Goal: Task Accomplishment & Management: Manage account settings

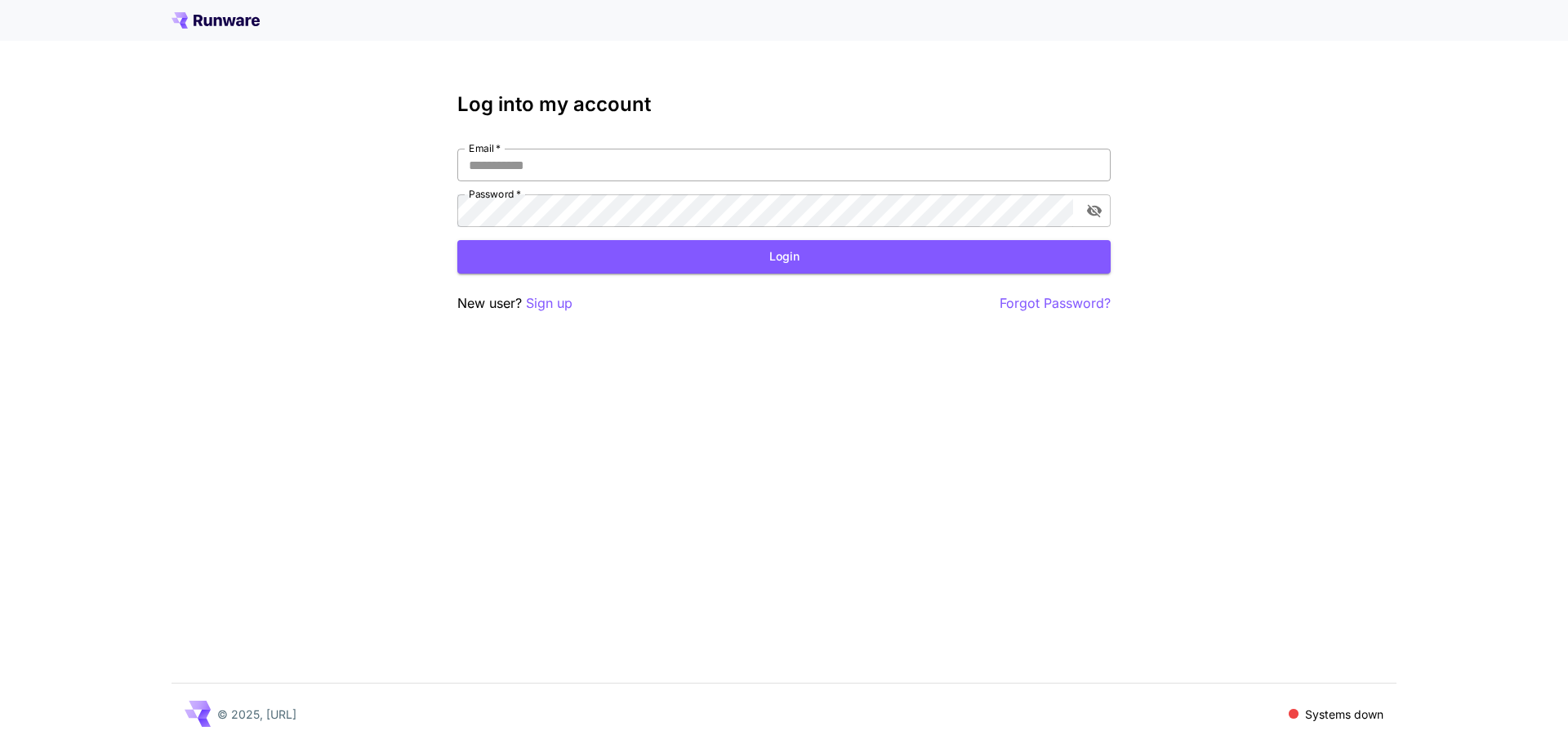
click at [585, 173] on input "Email   *" at bounding box center [784, 165] width 653 height 33
type input "**********"
click button "Login" at bounding box center [784, 257] width 653 height 33
click at [364, 237] on div "**********" at bounding box center [784, 372] width 1568 height 744
click button "Login" at bounding box center [784, 257] width 653 height 33
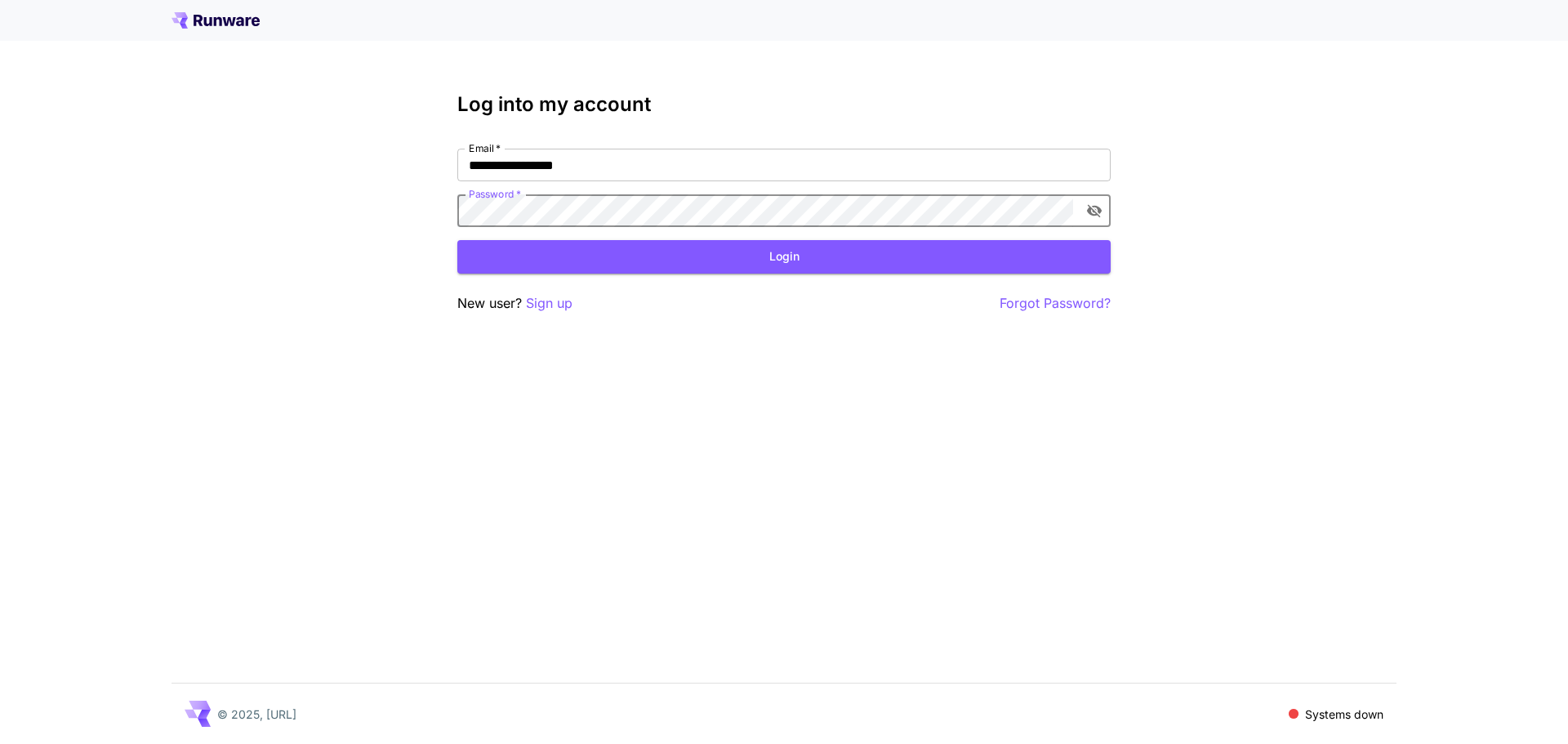
click at [372, 213] on div "**********" at bounding box center [784, 372] width 1568 height 744
click at [1044, 215] on button "toggle password visibility" at bounding box center [1094, 210] width 29 height 29
click at [1044, 237] on form "**********" at bounding box center [784, 212] width 653 height 125
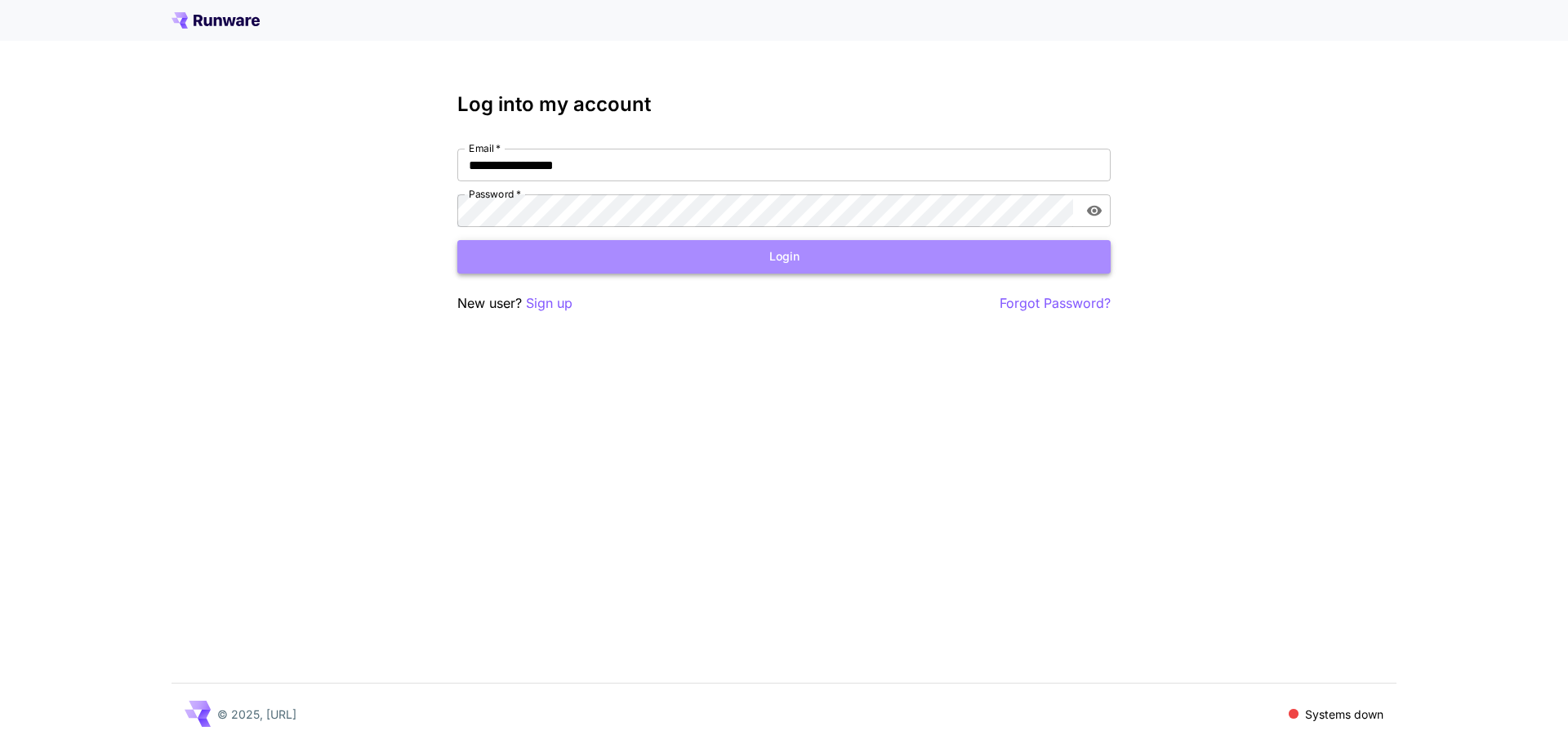
click at [1034, 249] on button "Login" at bounding box center [784, 257] width 653 height 33
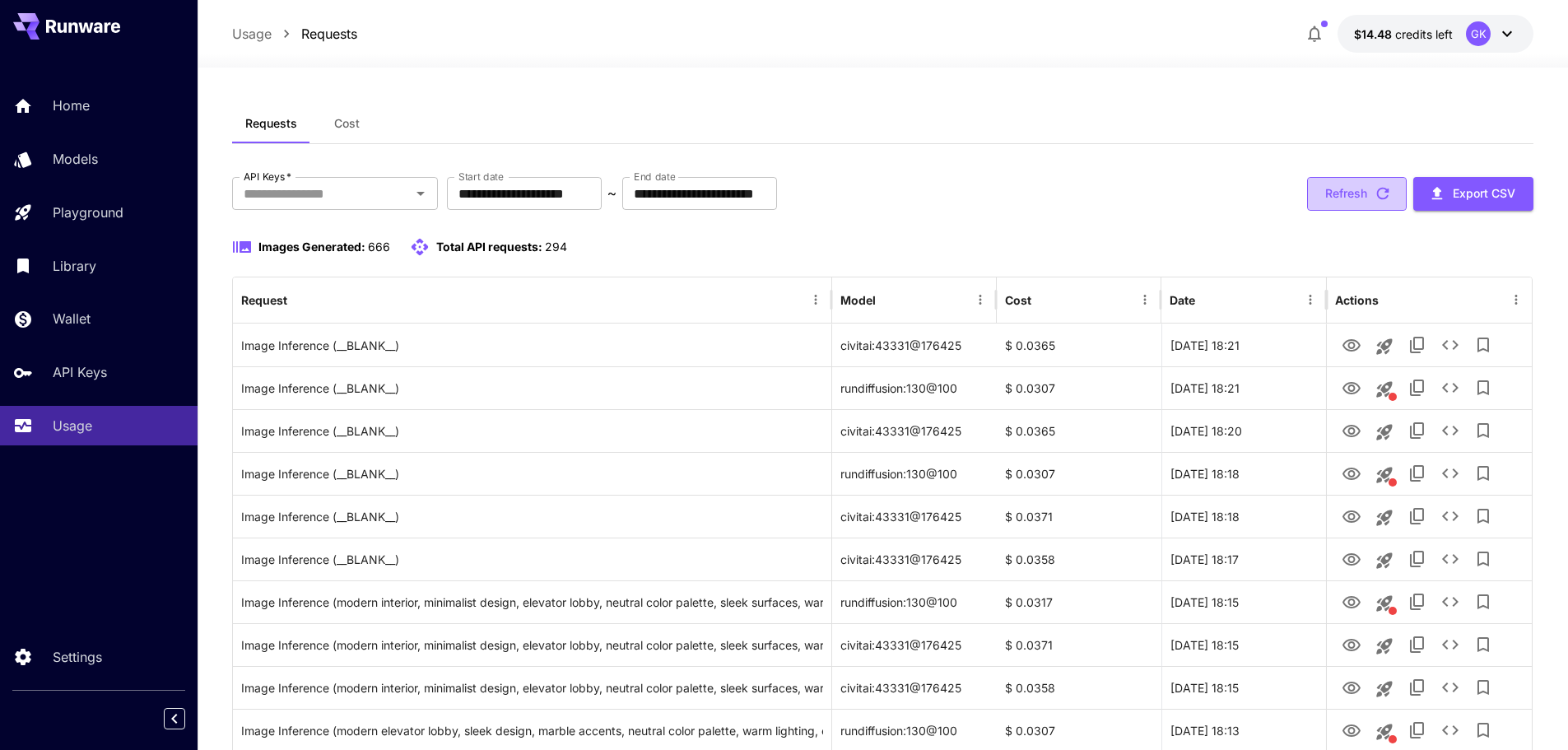
click at [1052, 185] on button "Refresh" at bounding box center [1357, 194] width 100 height 34
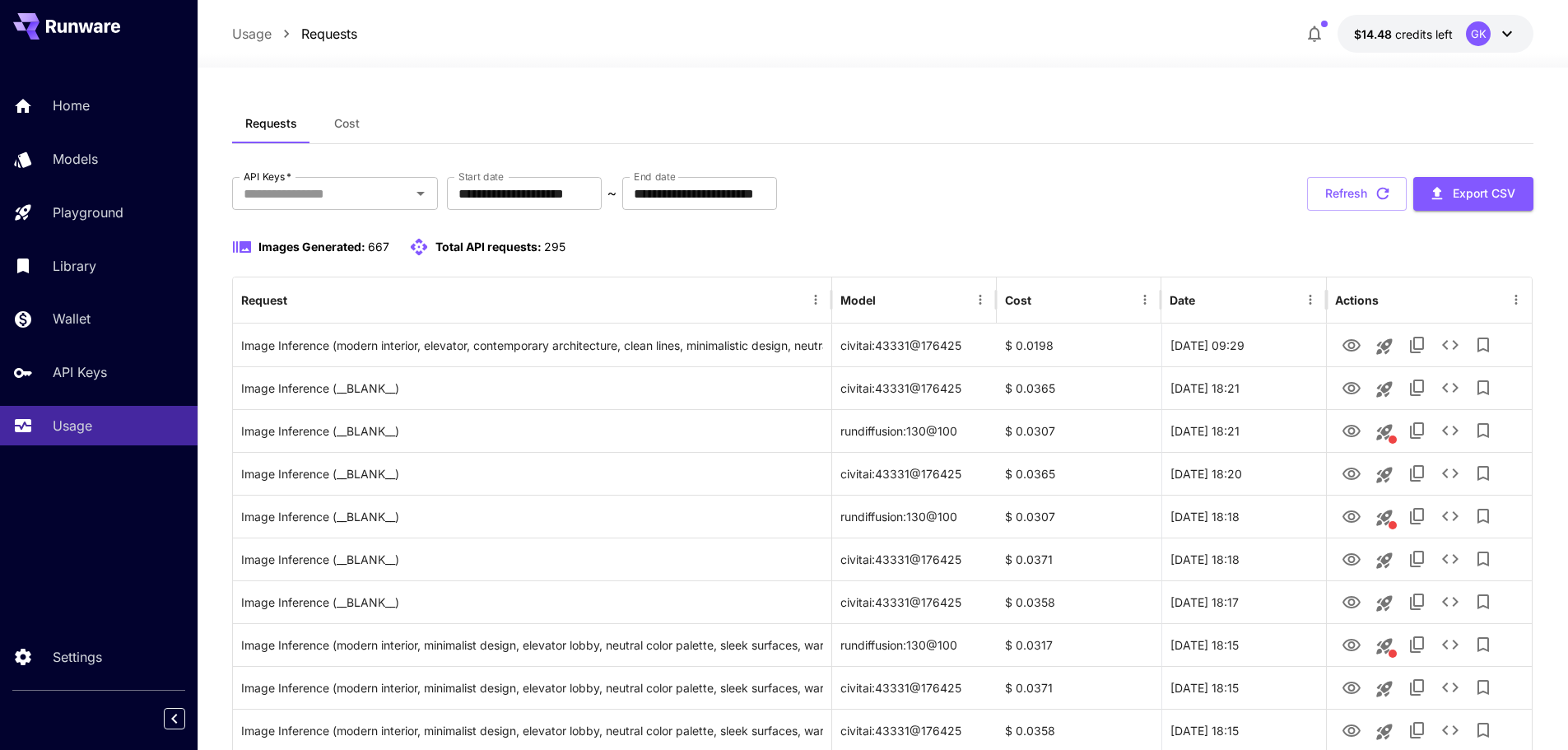
click at [1031, 121] on div "Requests Cost" at bounding box center [883, 124] width 1302 height 40
drag, startPoint x: 1377, startPoint y: 197, endPoint x: 1378, endPoint y: 212, distance: 15.0
click at [1052, 197] on icon "button" at bounding box center [1383, 193] width 18 height 18
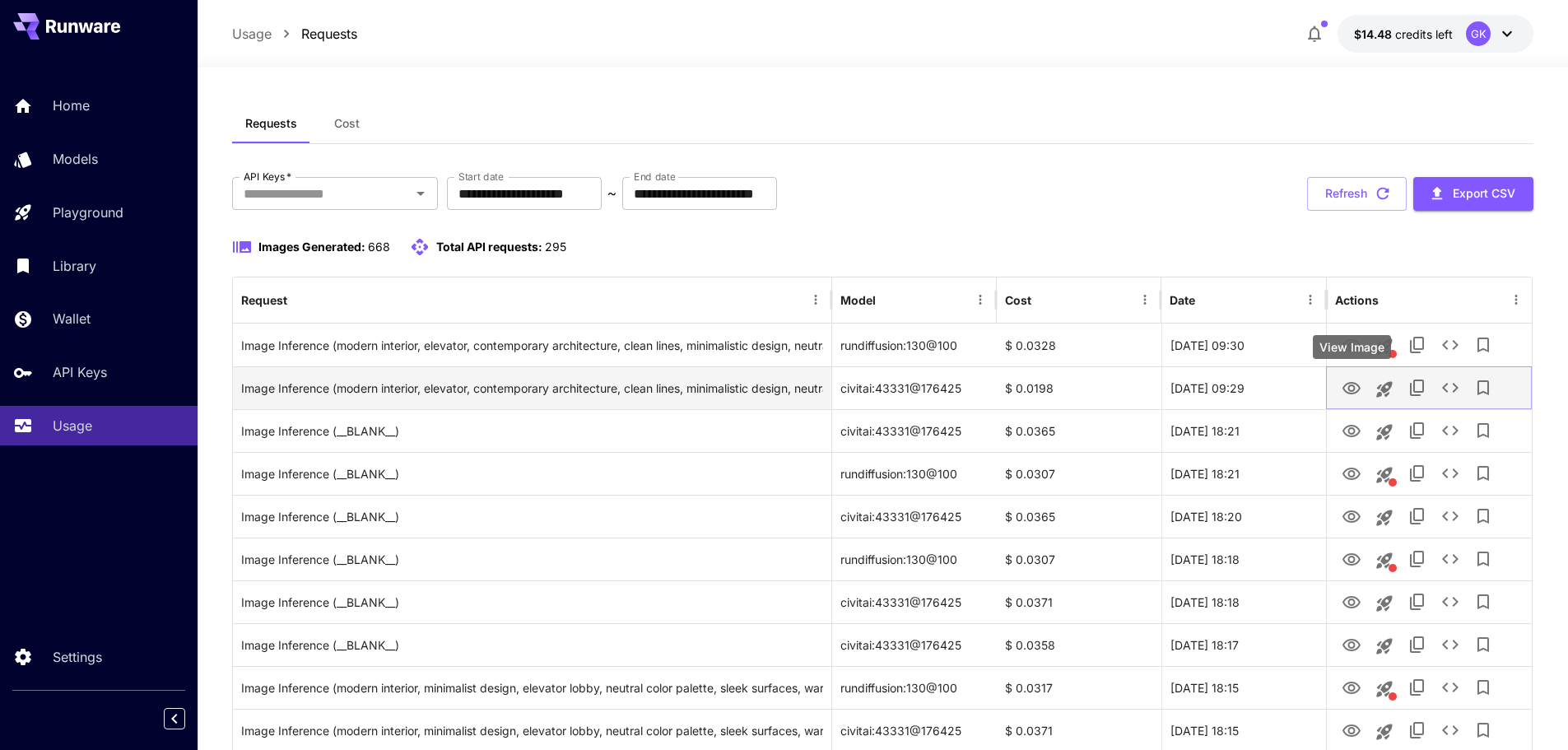
click at [1052, 391] on button "View Image" at bounding box center [1351, 387] width 33 height 34
click at [1052, 392] on icon "View Image" at bounding box center [1351, 388] width 18 height 12
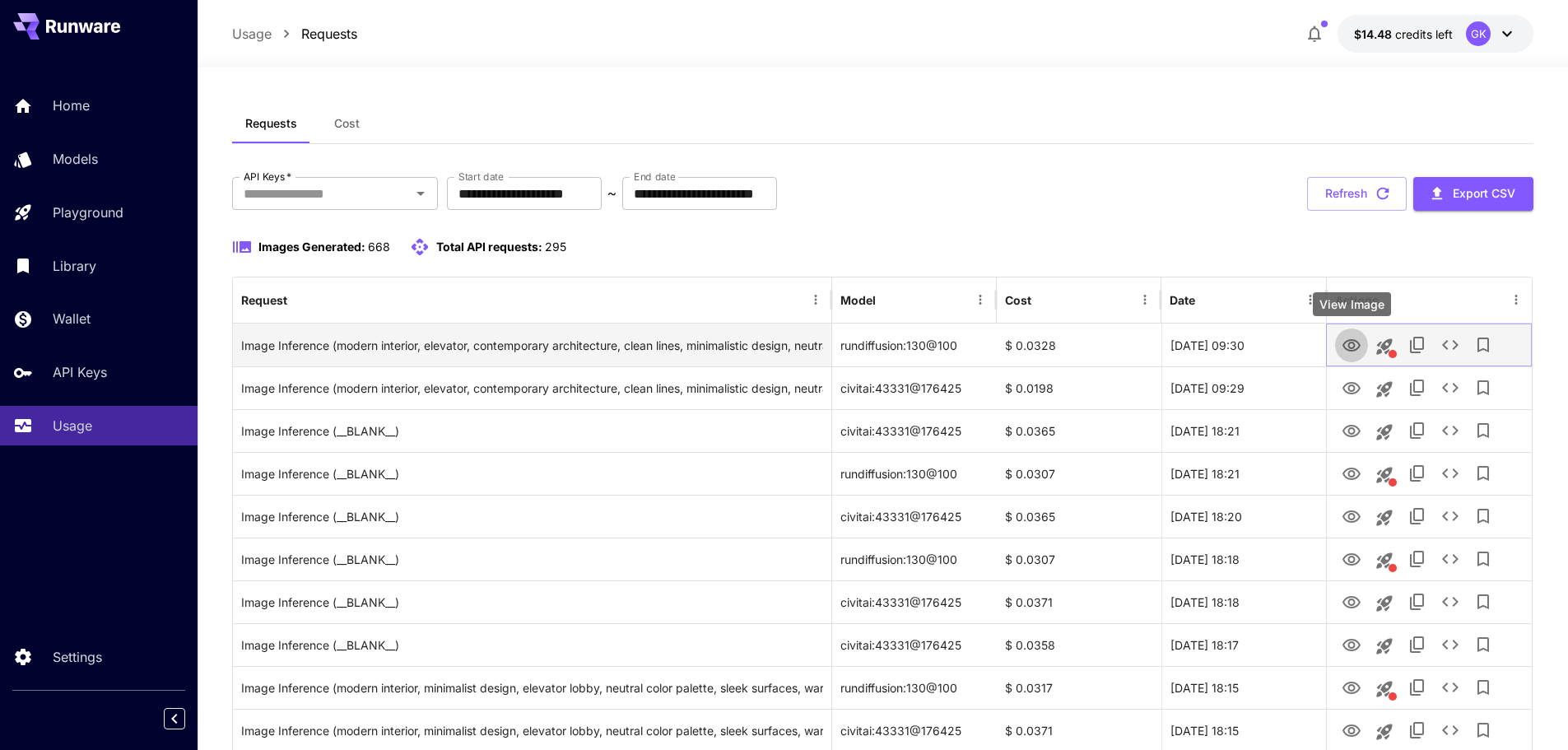
click at [1052, 348] on button "View Image" at bounding box center [1351, 345] width 33 height 34
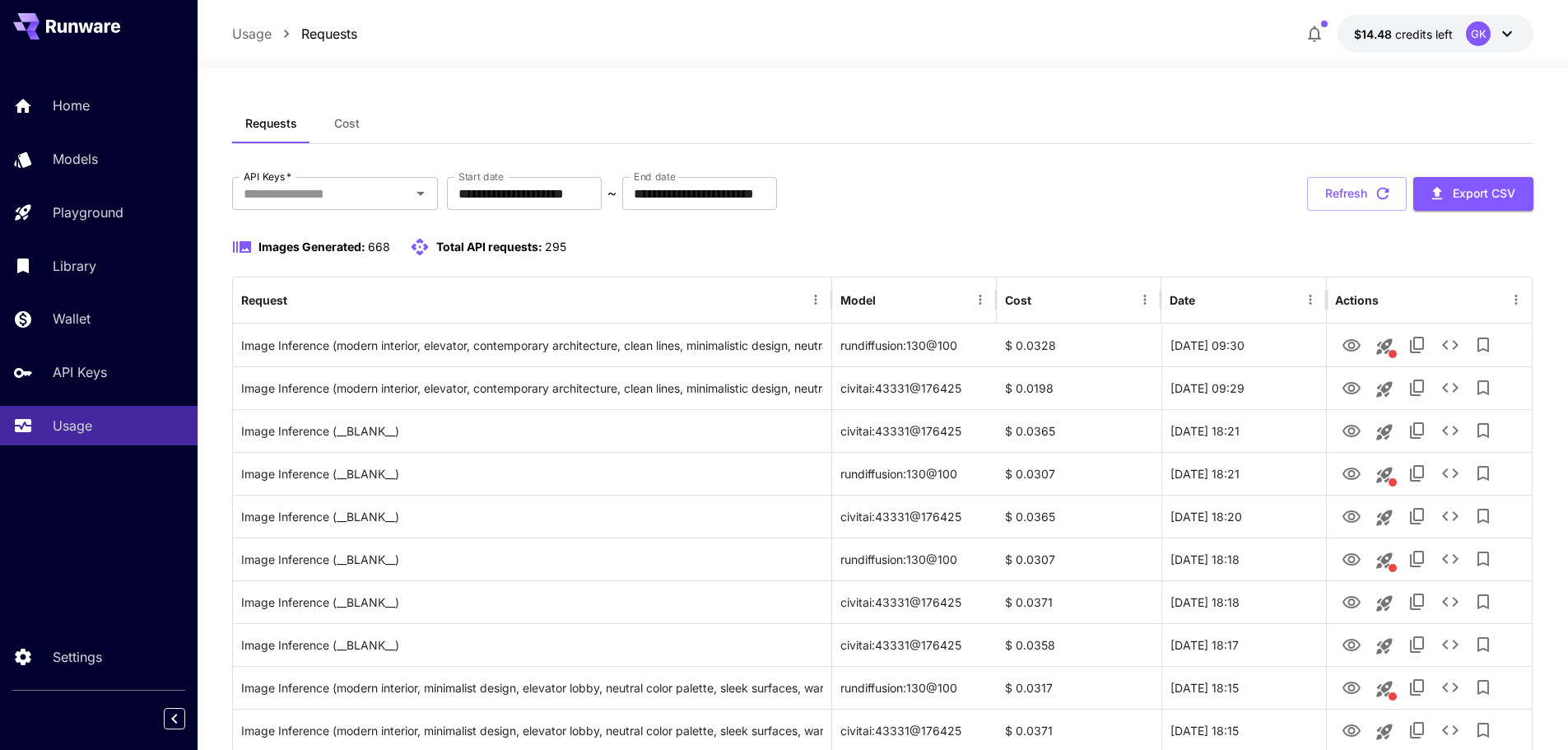
click at [1052, 118] on div "Requests Cost" at bounding box center [883, 124] width 1302 height 40
click at [1052, 187] on div "**********" at bounding box center [883, 194] width 1302 height 34
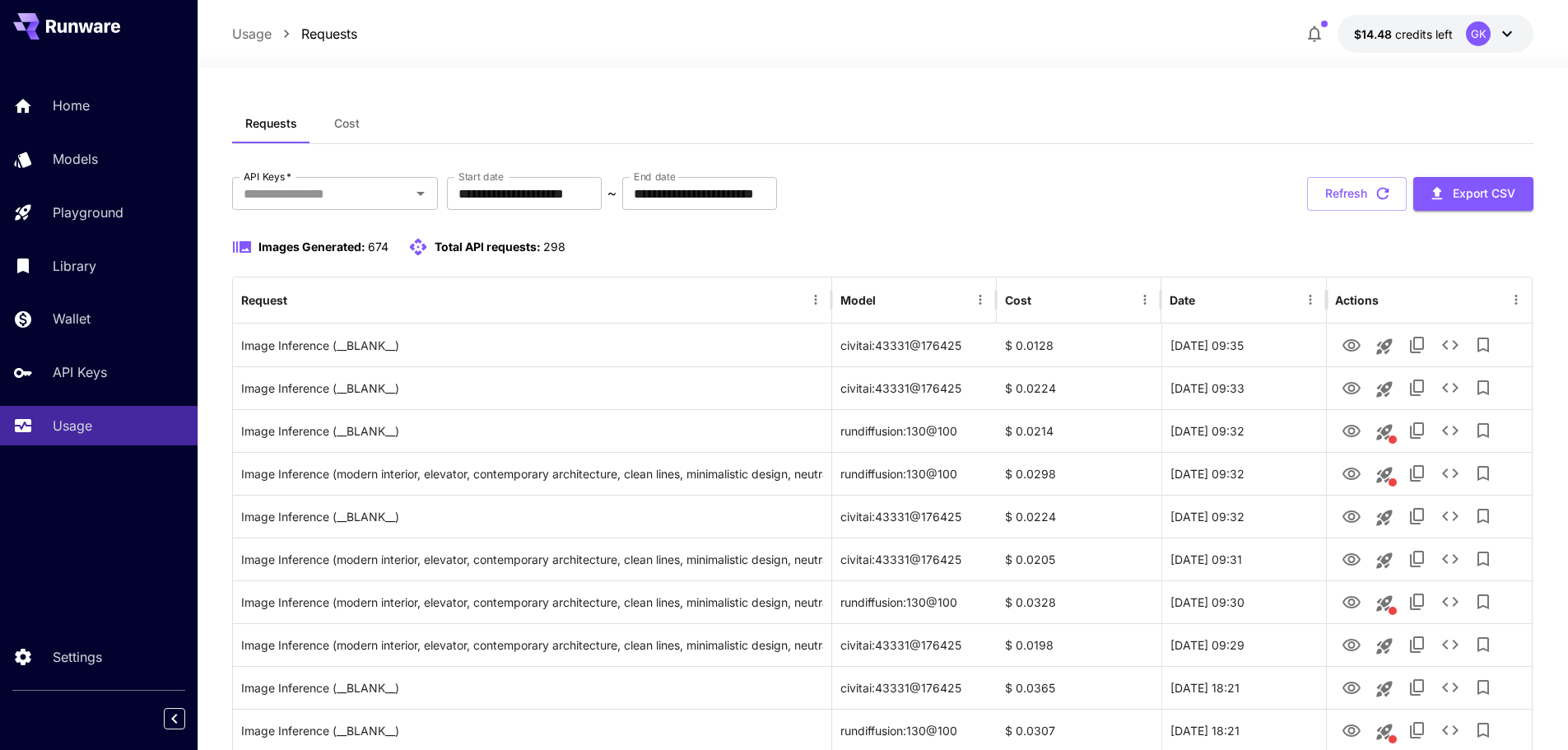
drag, startPoint x: 1156, startPoint y: 205, endPoint x: 1175, endPoint y: 164, distance: 45.2
click at [1052, 194] on div "**********" at bounding box center [883, 194] width 1302 height 34
click at [1052, 184] on button "Refresh" at bounding box center [1357, 194] width 100 height 34
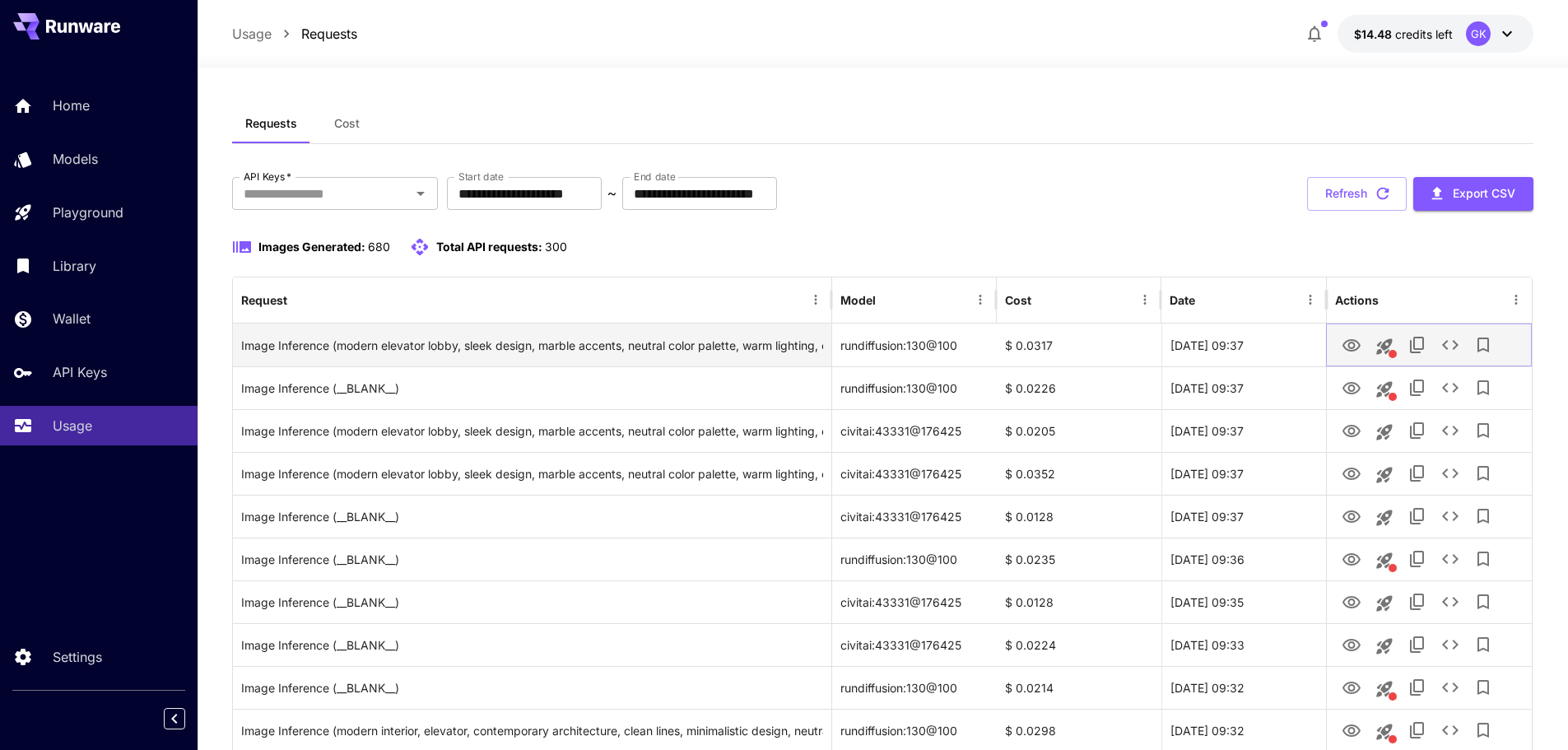
click at [1052, 349] on icon "View Image" at bounding box center [1352, 346] width 20 height 20
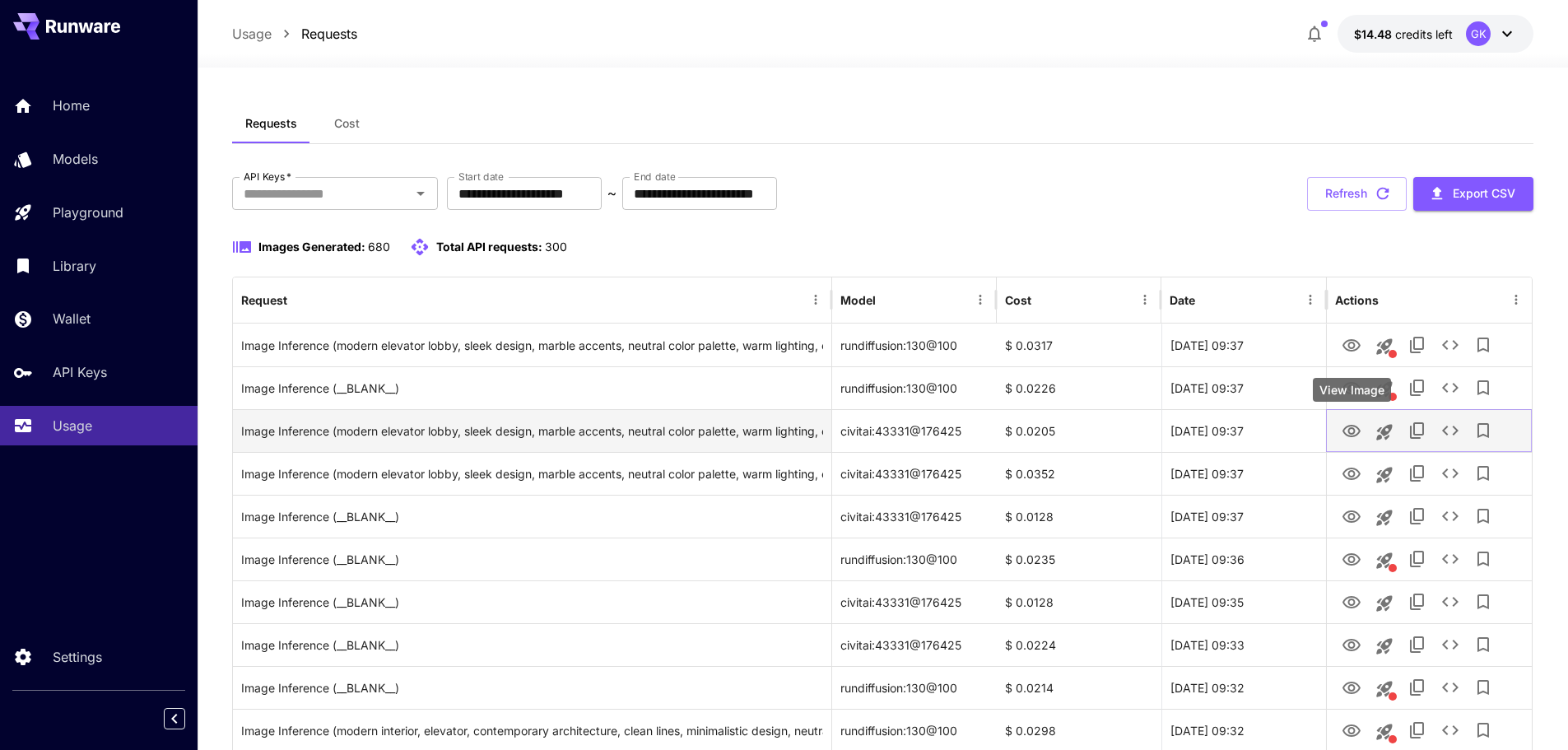
click at [1052, 427] on icon "View Image" at bounding box center [1351, 431] width 18 height 12
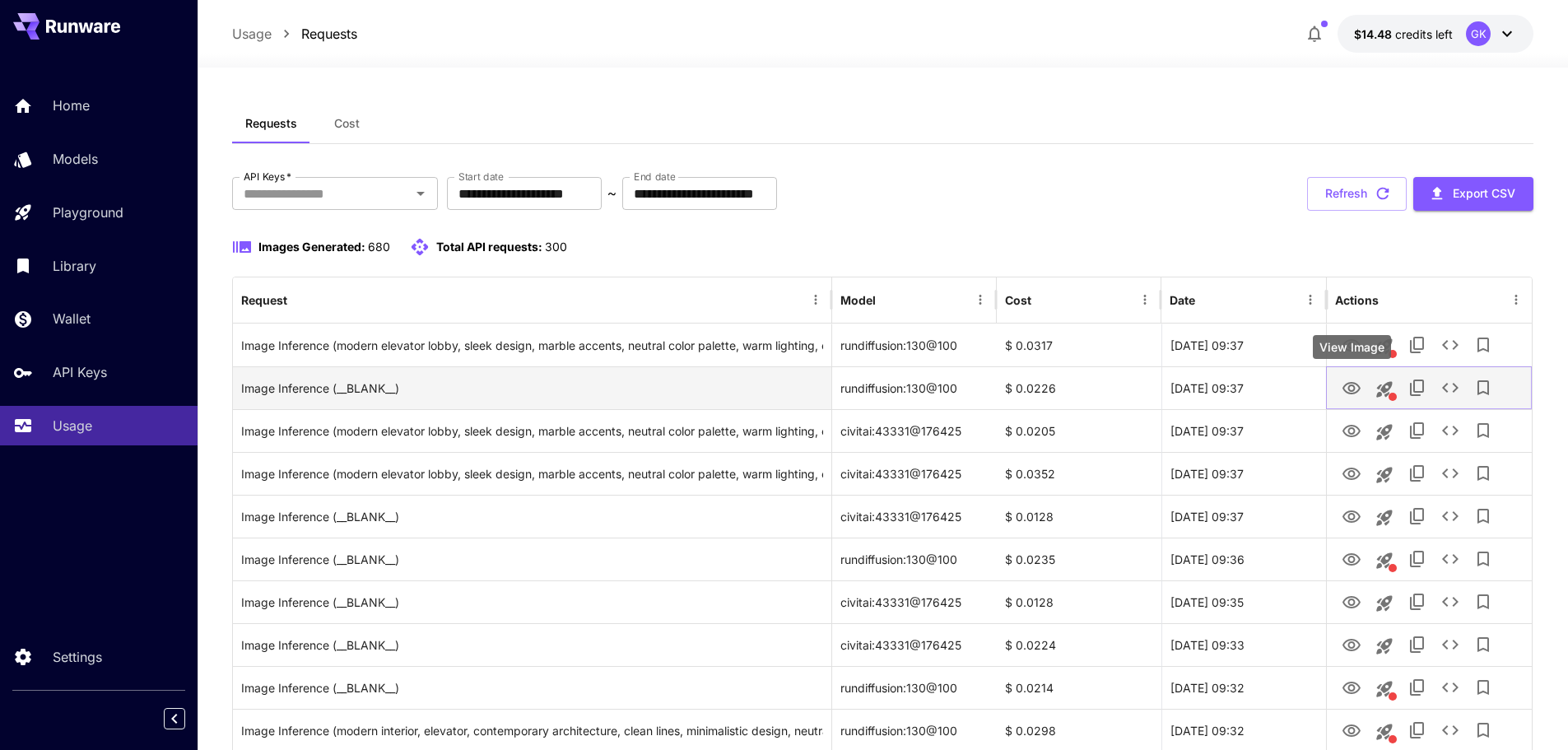
click at [1052, 380] on icon "View Image" at bounding box center [1352, 388] width 20 height 20
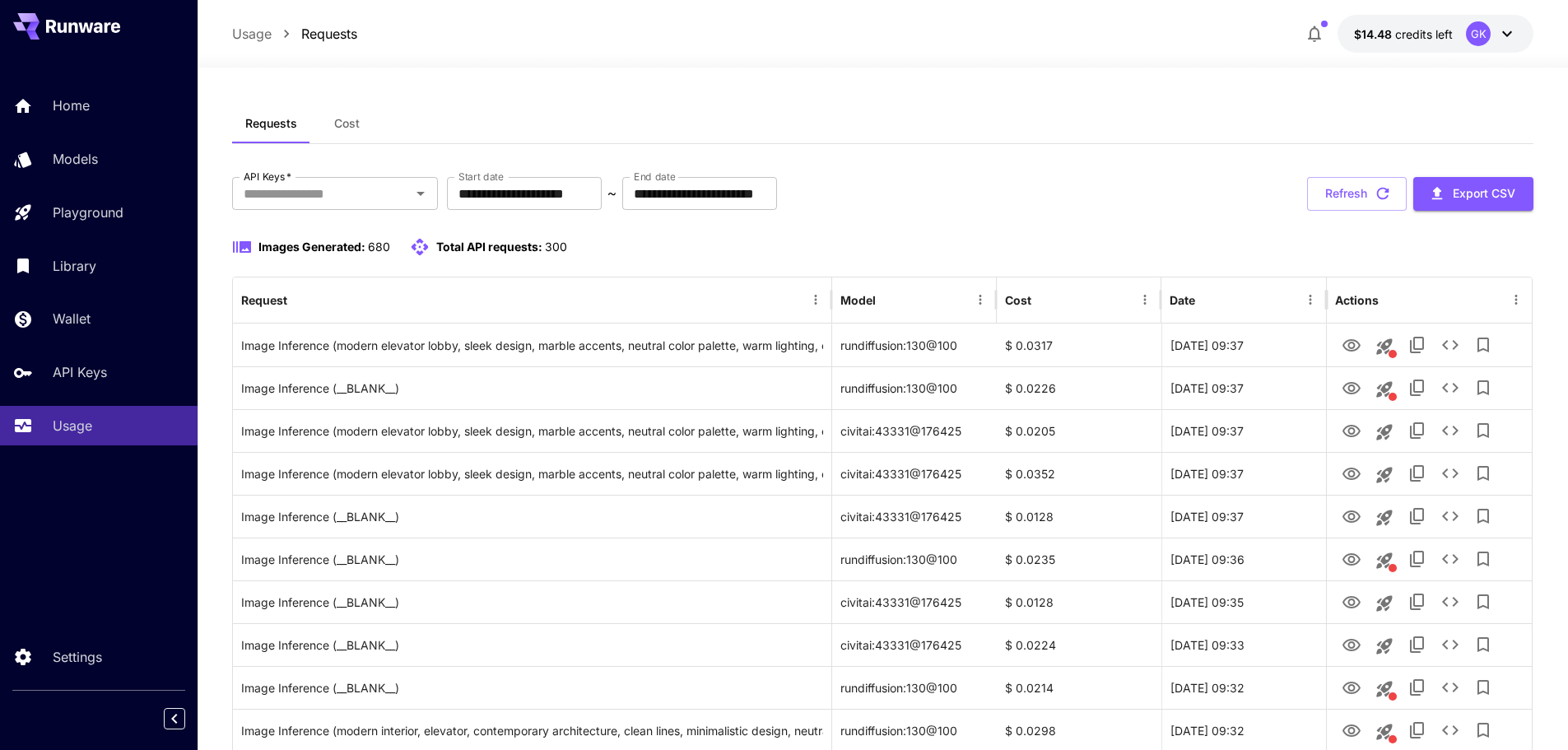
click at [1052, 186] on button "Refresh" at bounding box center [1357, 194] width 100 height 34
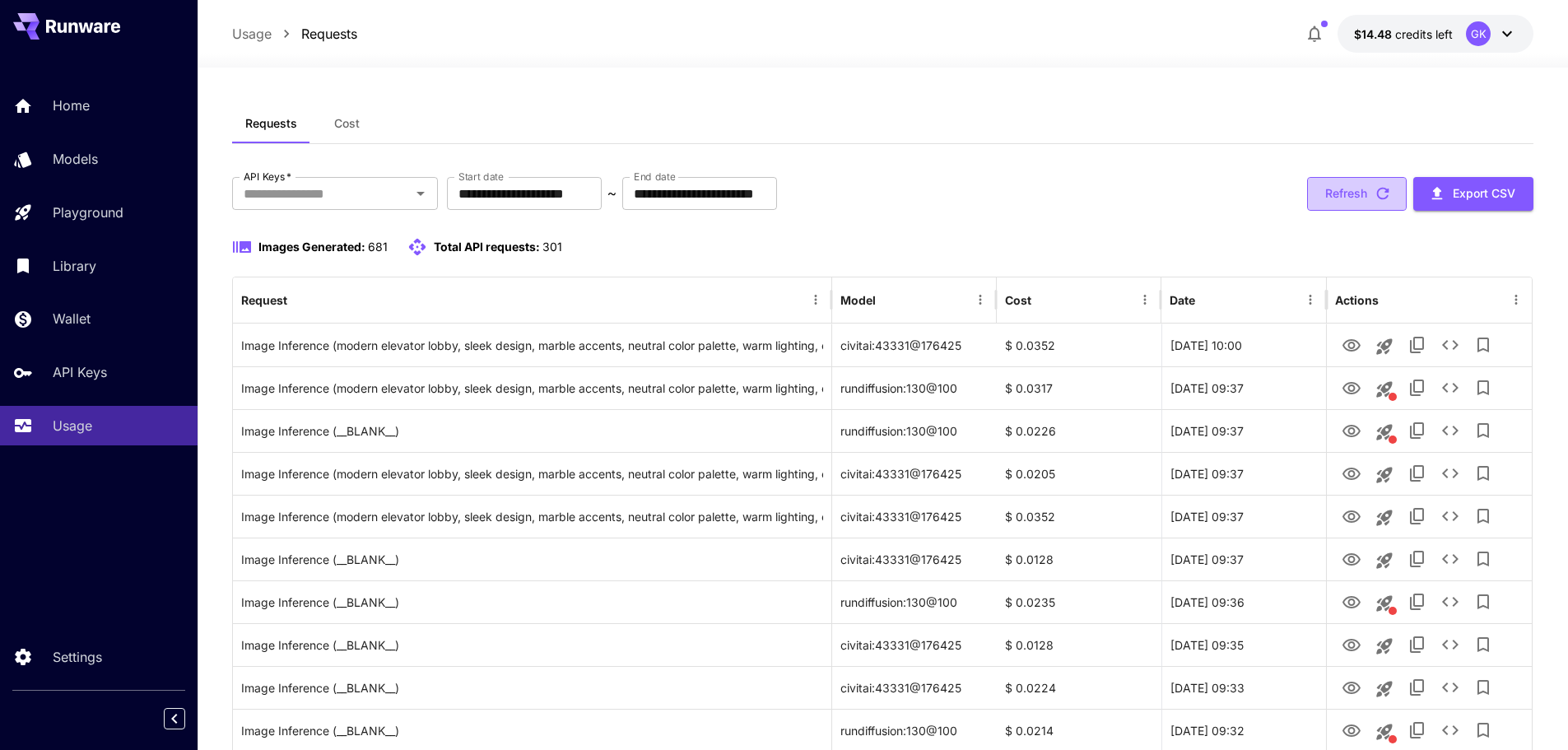
click at [1052, 201] on button "Refresh" at bounding box center [1357, 194] width 100 height 34
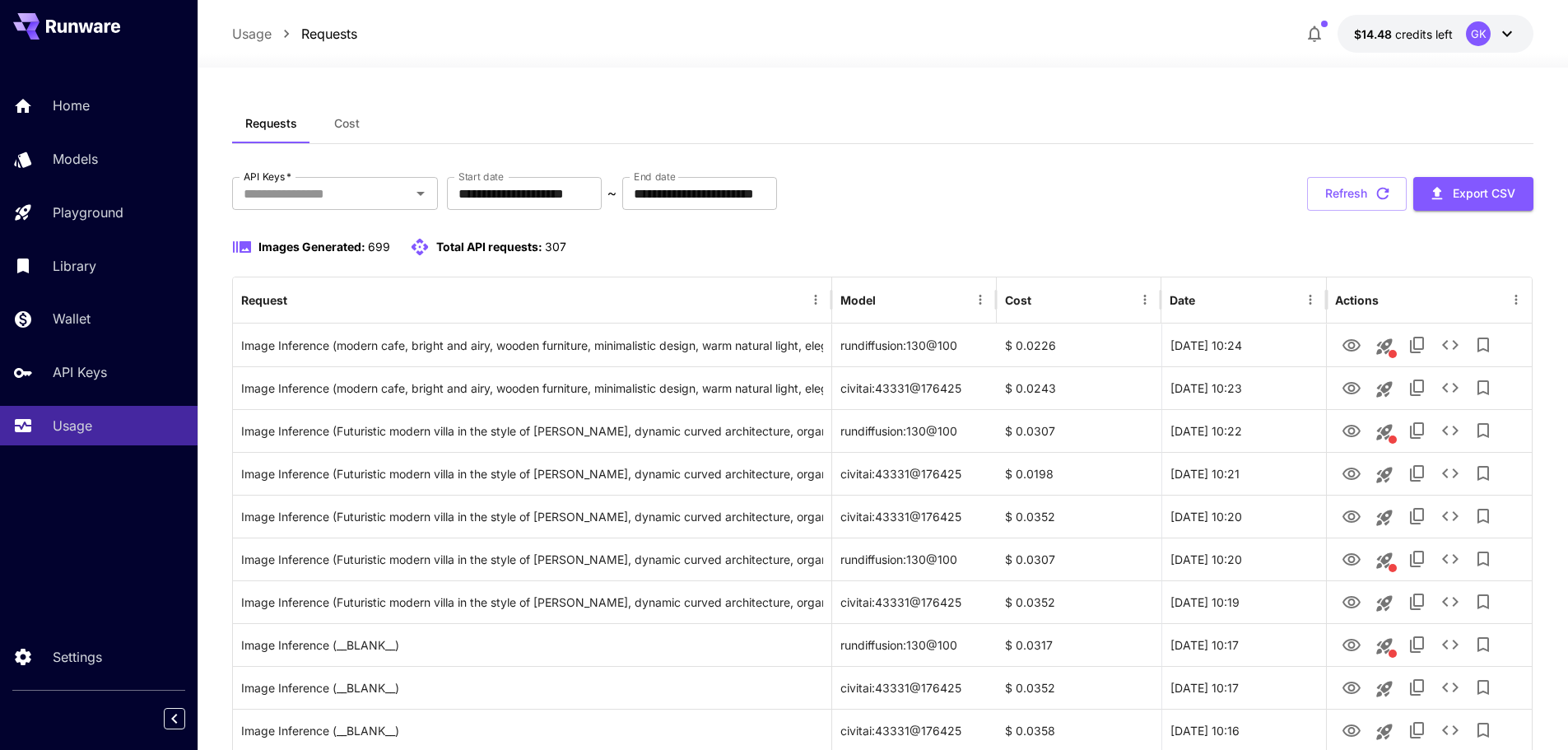
click at [1052, 184] on button "Refresh" at bounding box center [1357, 194] width 100 height 34
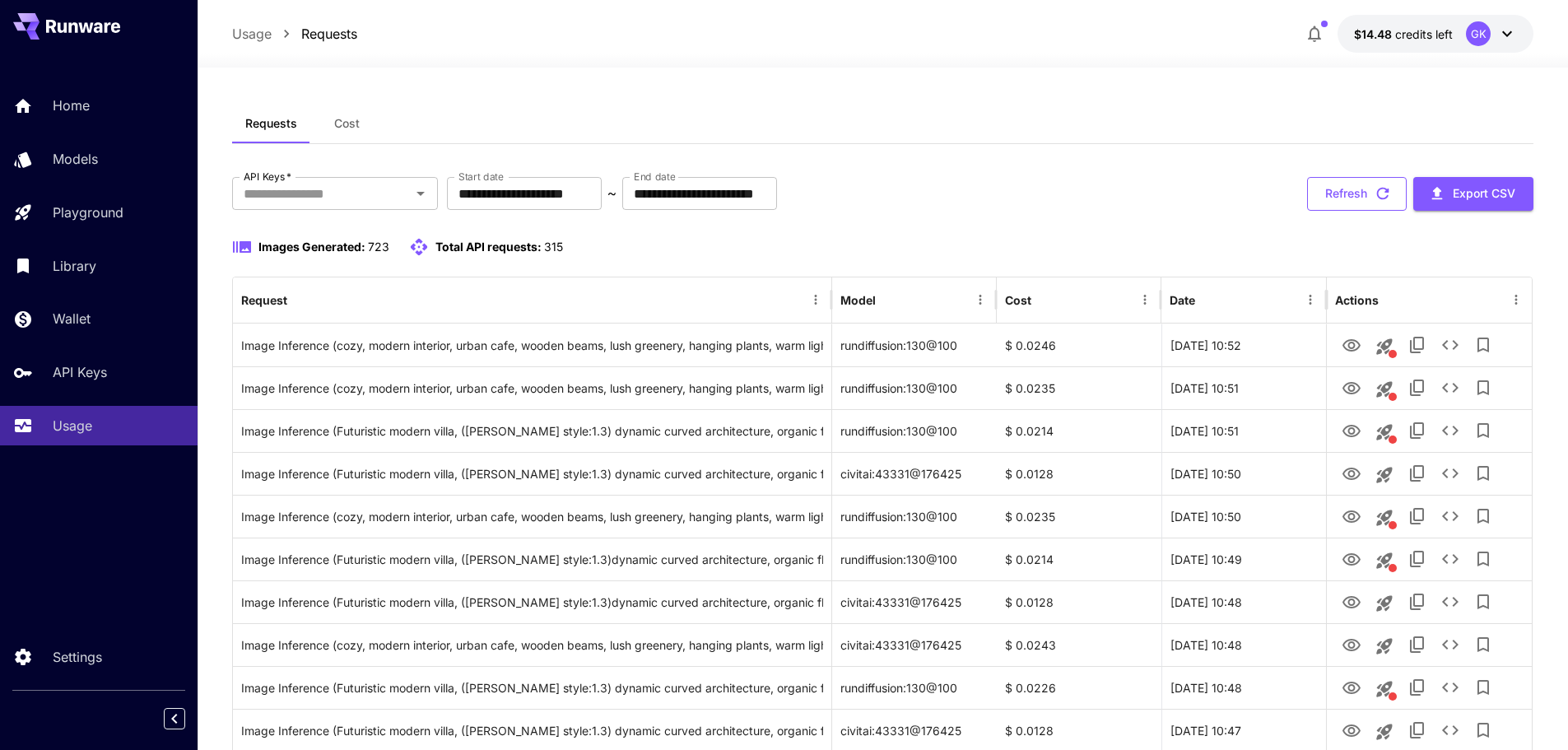
click at [1052, 194] on button "Refresh" at bounding box center [1357, 194] width 100 height 34
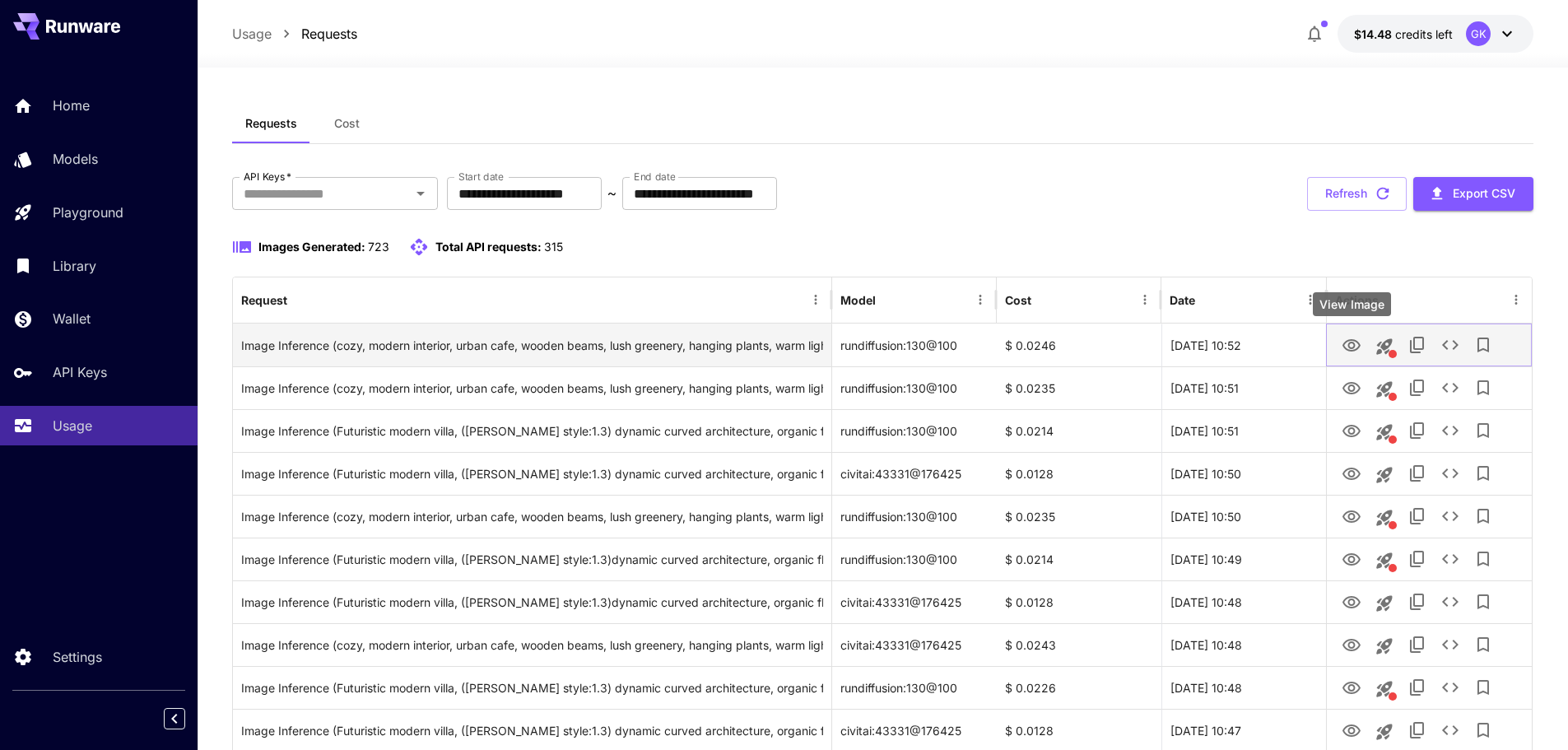
click at [1052, 343] on icon "View Image" at bounding box center [1351, 346] width 18 height 12
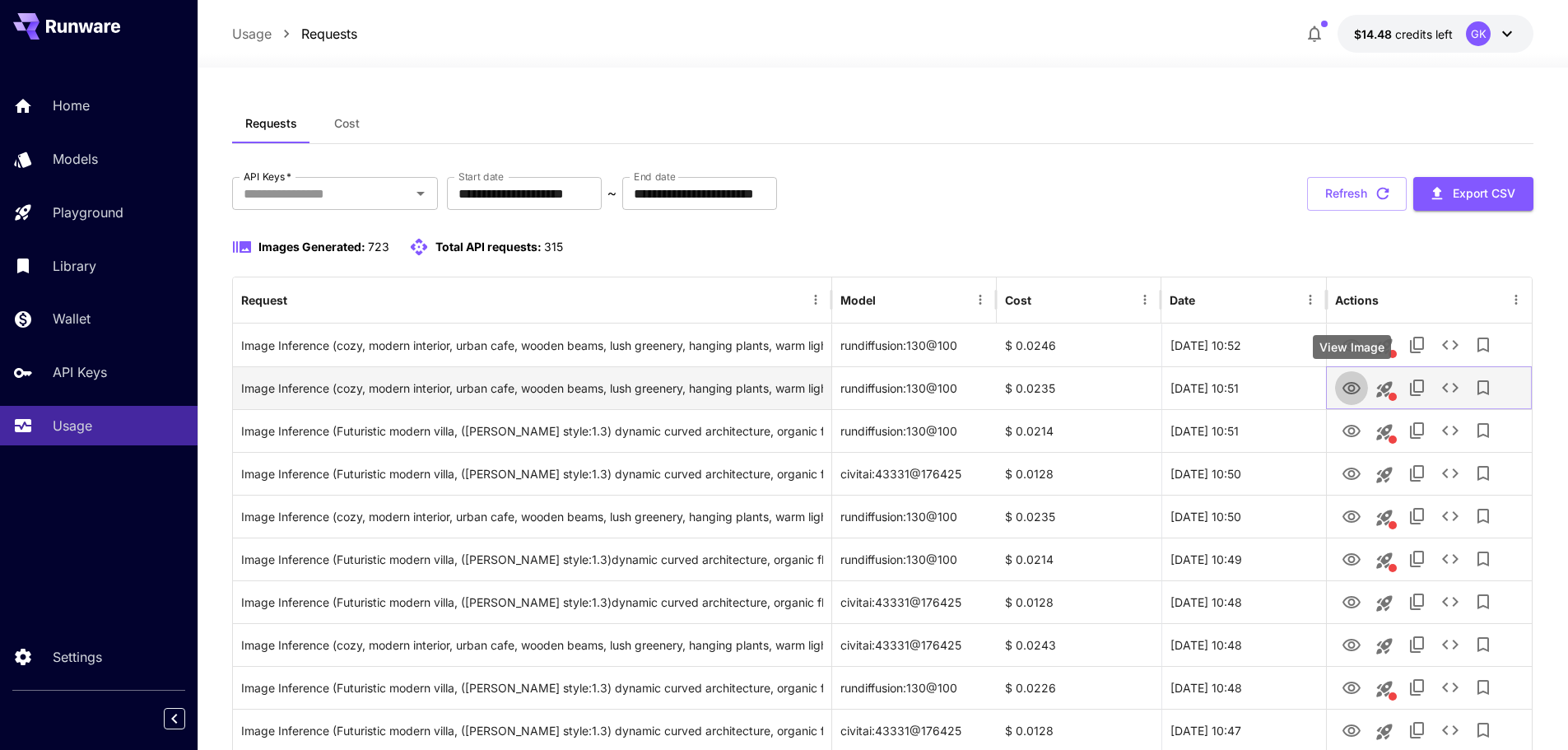
click at [1052, 388] on icon "View Image" at bounding box center [1351, 388] width 18 height 12
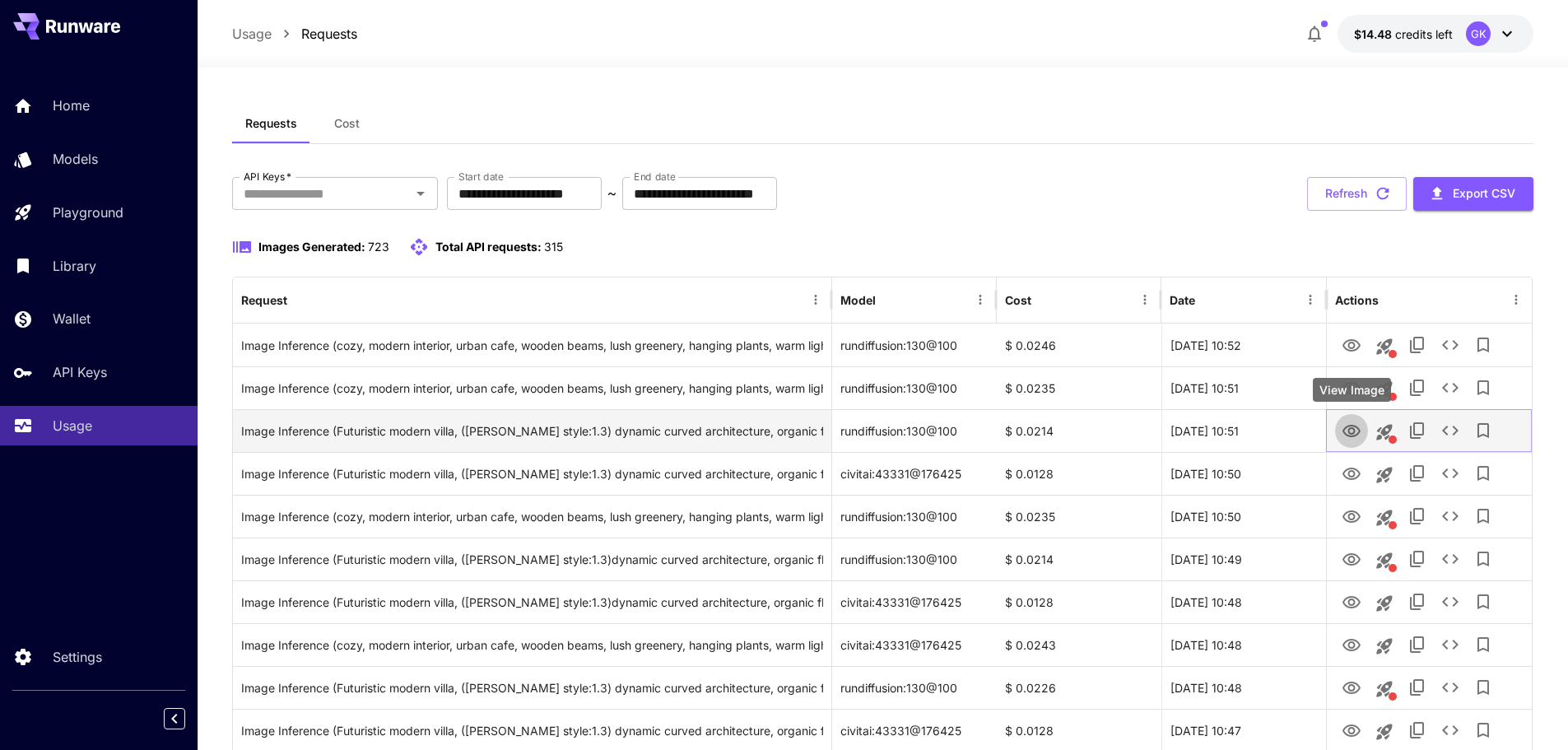
click at [1052, 428] on icon "View Image" at bounding box center [1352, 431] width 20 height 20
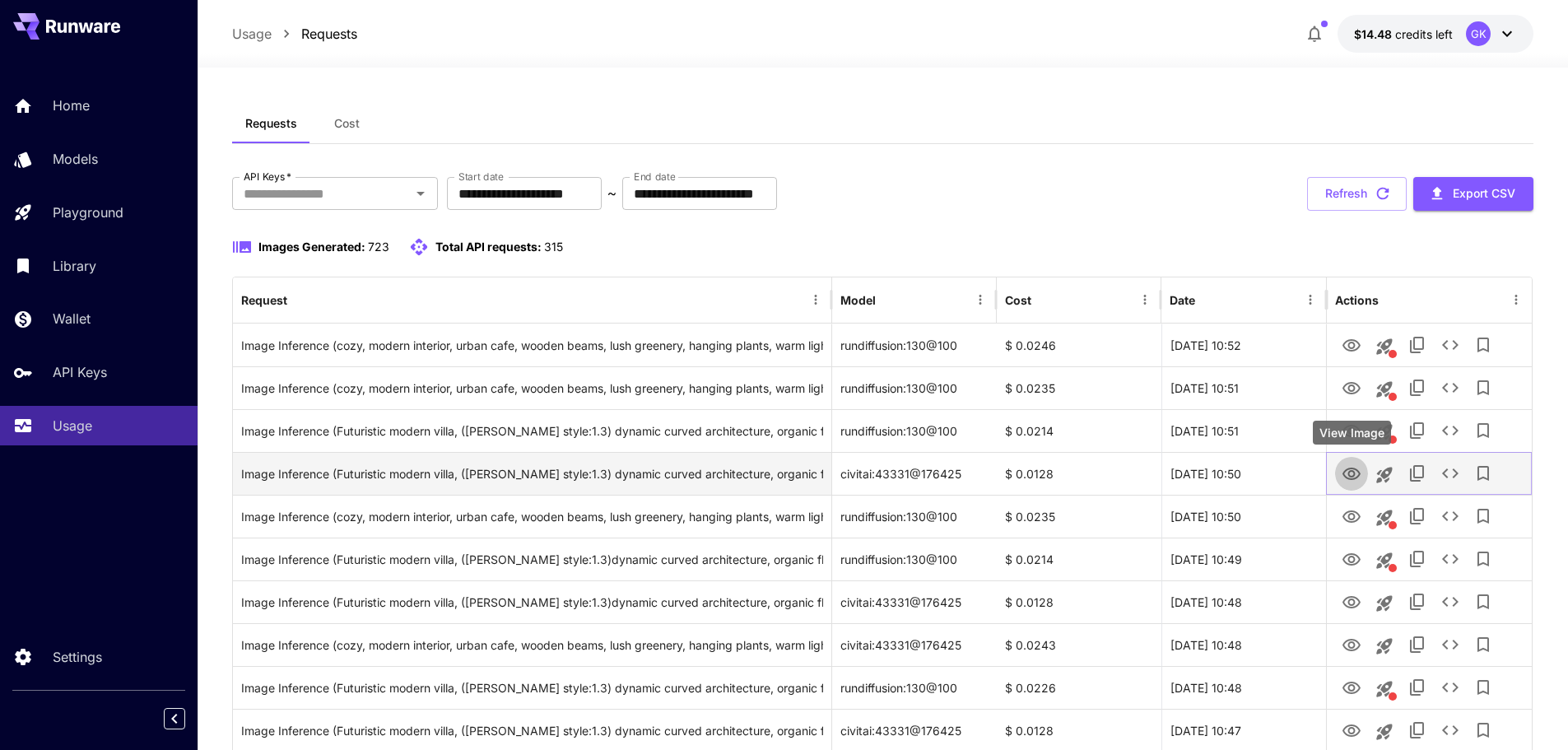
click at [1052, 467] on icon "View Image" at bounding box center [1352, 474] width 20 height 20
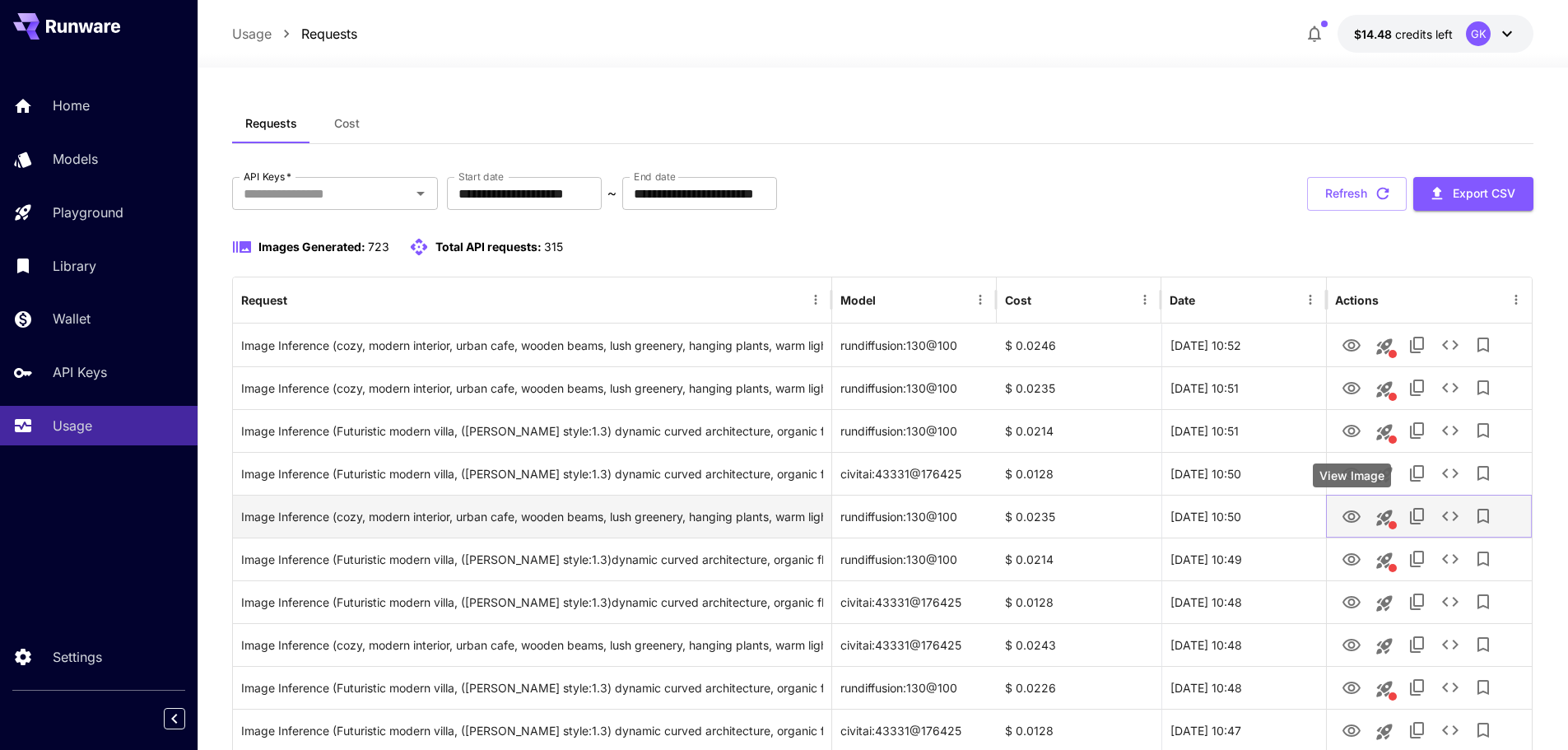
click at [1052, 513] on button "View Image" at bounding box center [1351, 515] width 33 height 34
click at [1052, 516] on icon "View Image" at bounding box center [1351, 516] width 18 height 12
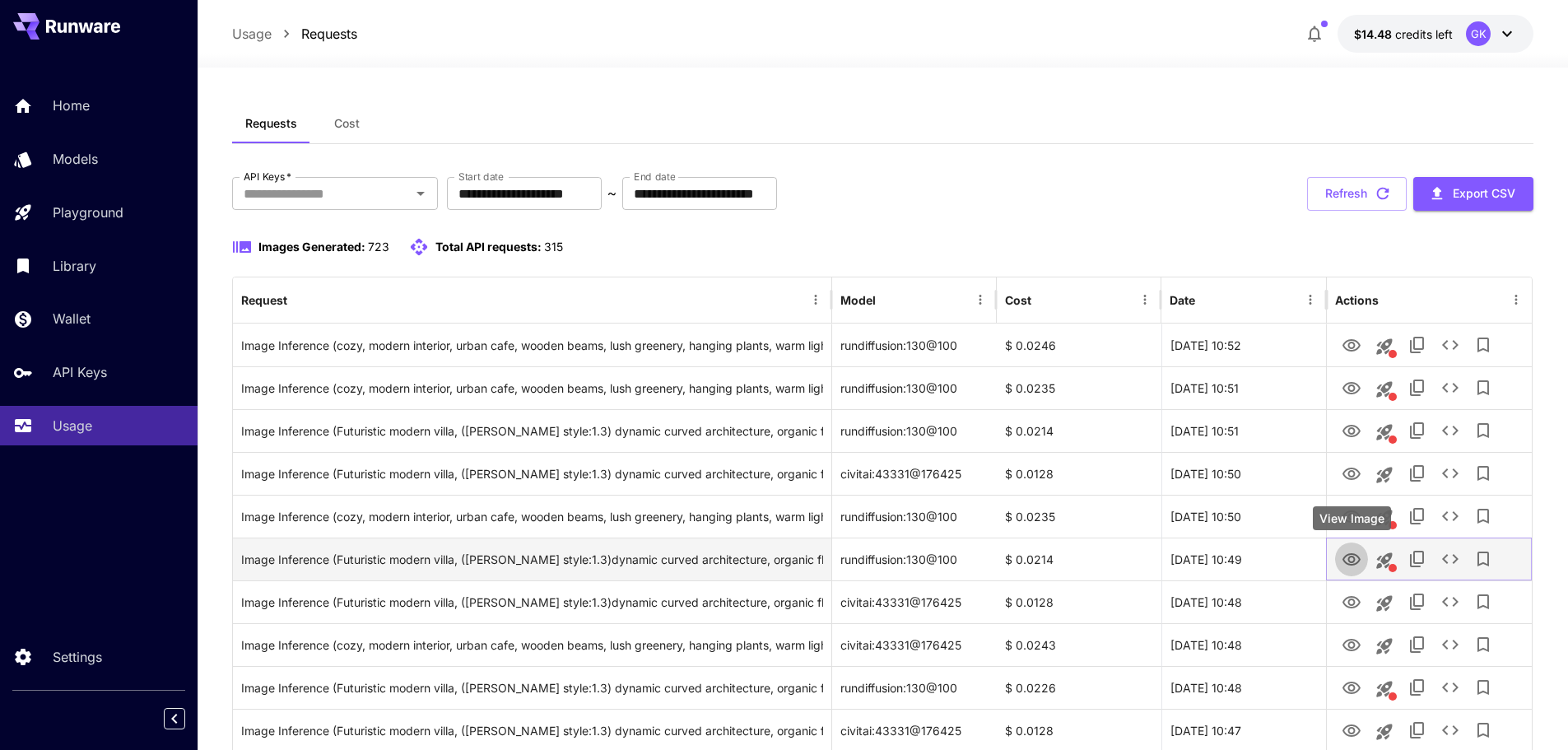
click at [1052, 555] on icon "View Image" at bounding box center [1351, 559] width 18 height 12
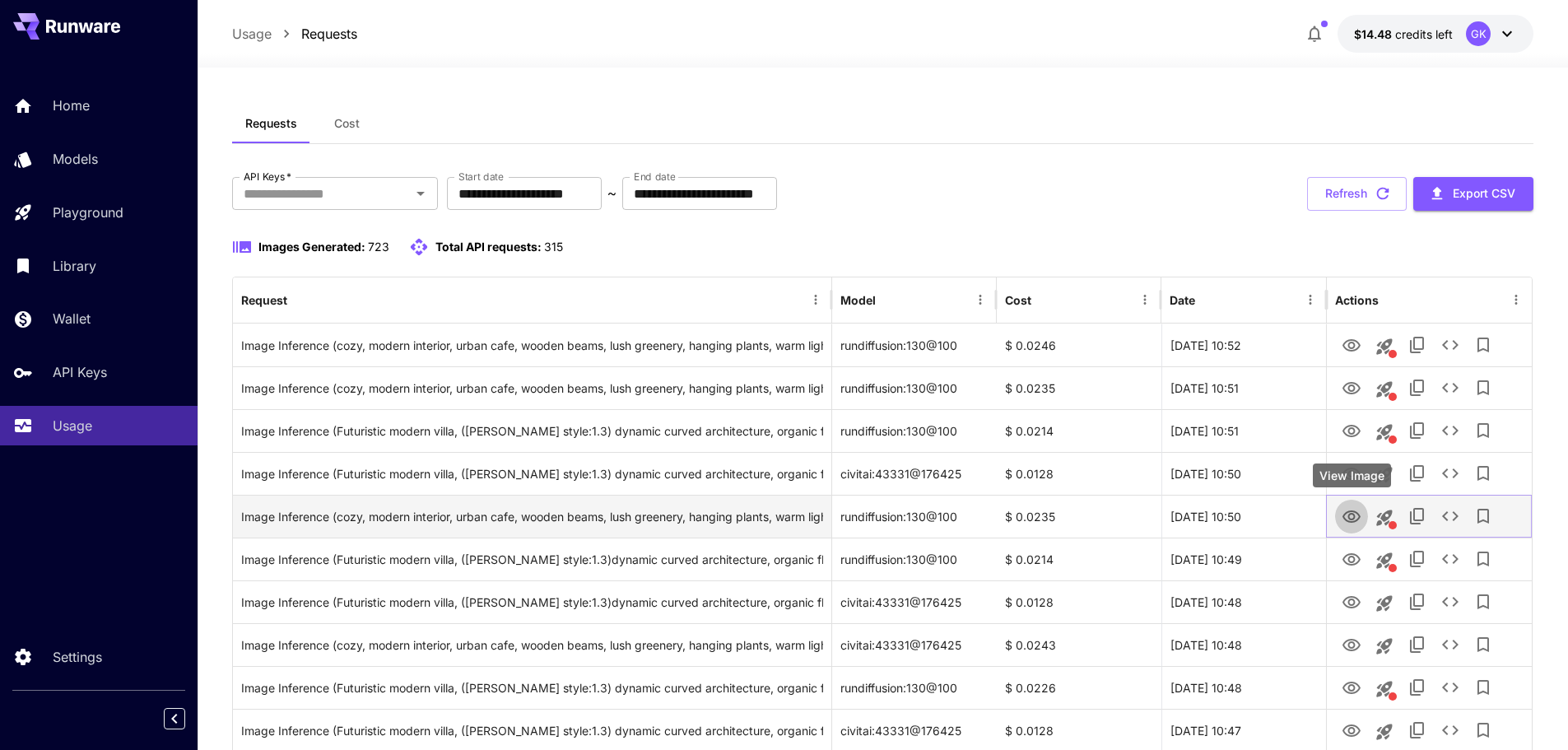
click at [1052, 510] on icon "View Image" at bounding box center [1351, 516] width 18 height 12
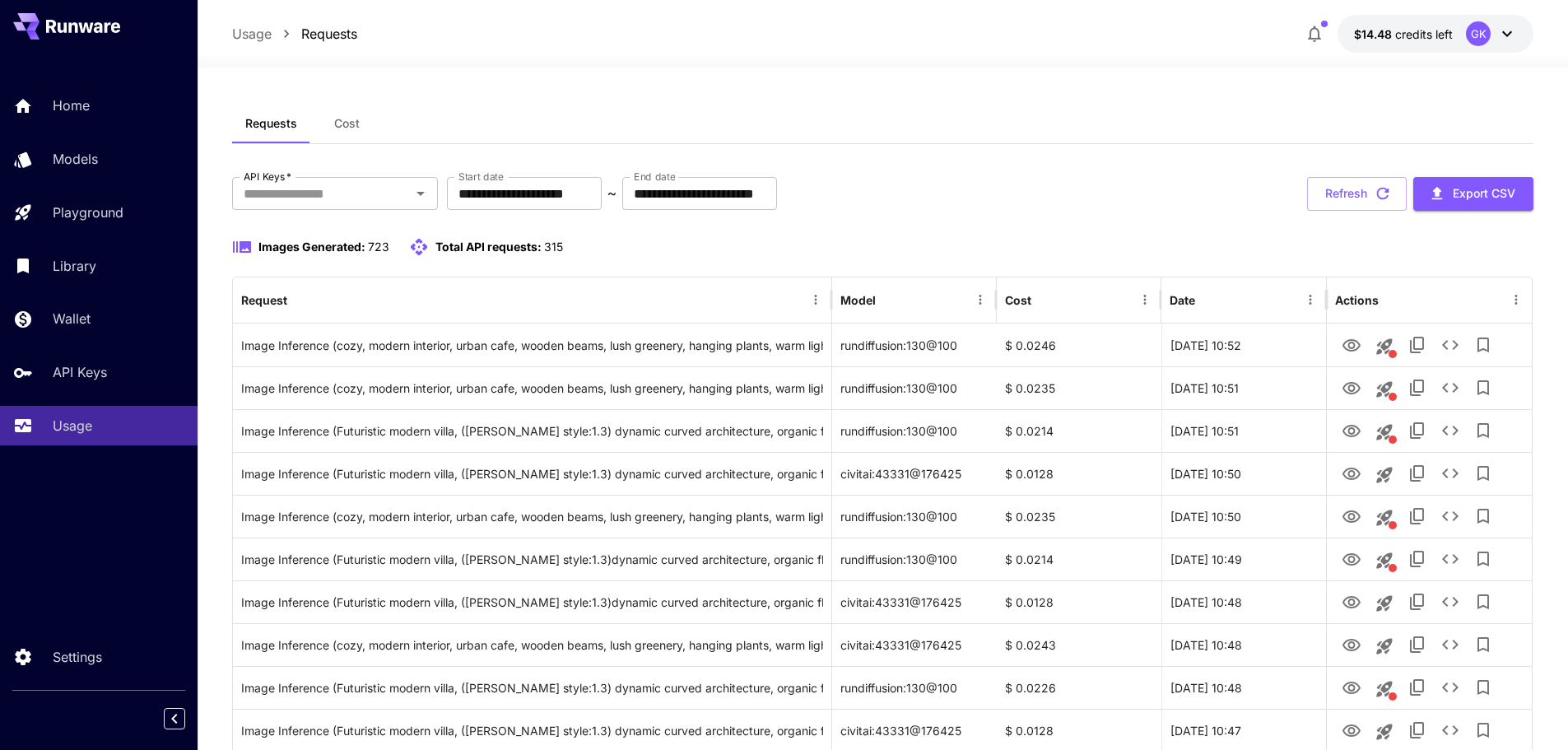
click at [1052, 197] on div "**********" at bounding box center [883, 194] width 1302 height 34
click at [1052, 199] on button "Refresh" at bounding box center [1357, 194] width 100 height 34
